Goal: Information Seeking & Learning: Learn about a topic

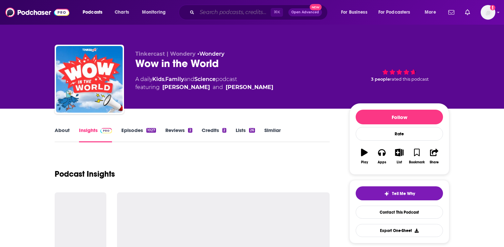
click at [245, 9] on input "Search podcasts, credits, & more..." at bounding box center [234, 12] width 74 height 11
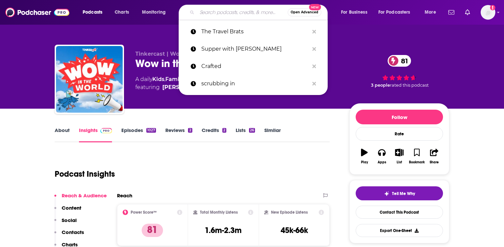
paste input "[URL][DOMAIN_NAME]"
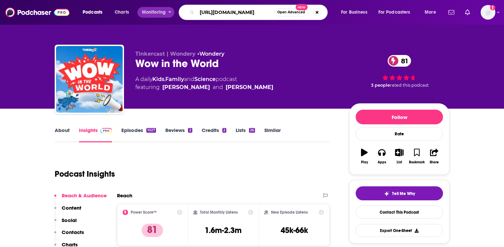
drag, startPoint x: 227, startPoint y: 12, endPoint x: 166, endPoint y: 12, distance: 61.3
click at [166, 12] on div "Podcasts Charts Monitoring [URL][DOMAIN_NAME] Open Advanced New For Business Fo…" at bounding box center [260, 12] width 364 height 15
click at [260, 9] on input "calmdownpodcast/" at bounding box center [235, 12] width 77 height 11
click at [261, 15] on input "calmdownpodcast/" at bounding box center [235, 12] width 77 height 11
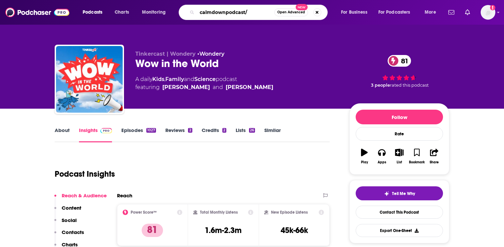
type input "calmdownpodcast"
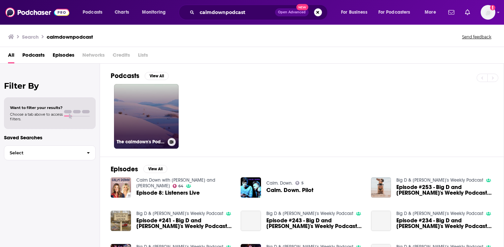
click at [160, 126] on link "The calmdown's Podcast" at bounding box center [146, 116] width 65 height 65
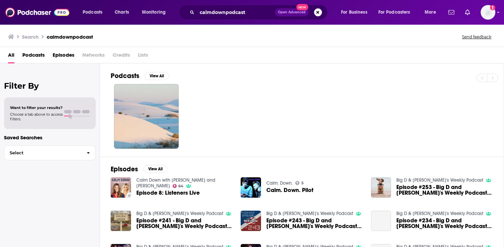
click at [156, 182] on link "Calm Down with [PERSON_NAME] and [PERSON_NAME]" at bounding box center [175, 182] width 79 height 11
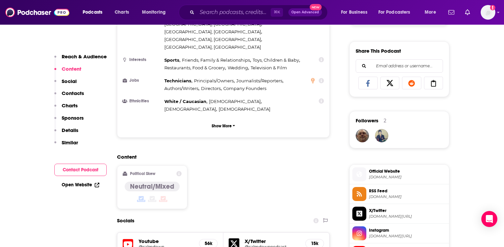
scroll to position [293, 0]
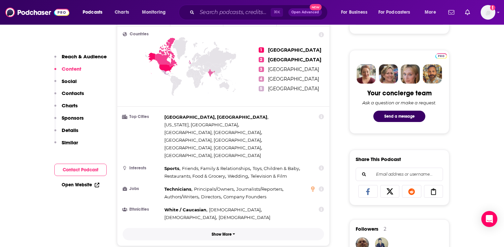
click at [220, 232] on p "Show More" at bounding box center [222, 234] width 20 height 5
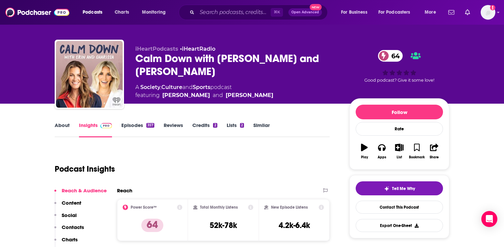
scroll to position [0, 0]
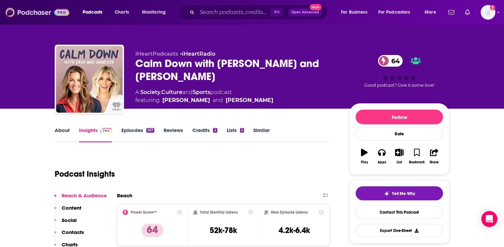
click at [35, 13] on img at bounding box center [37, 12] width 64 height 13
